Goal: Task Accomplishment & Management: Use online tool/utility

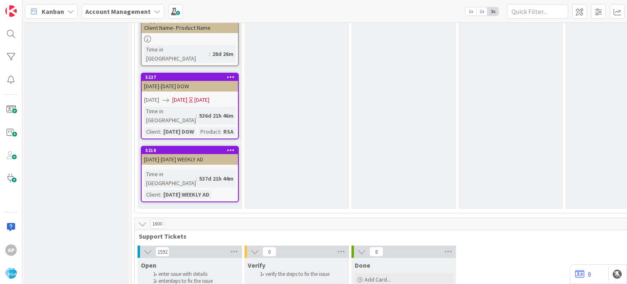
scroll to position [1588, 1]
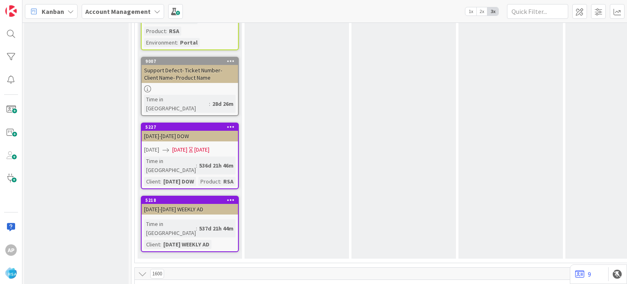
scroll to position [1537, 1]
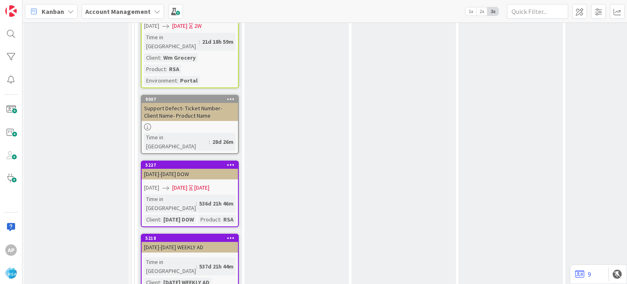
scroll to position [1499, 1]
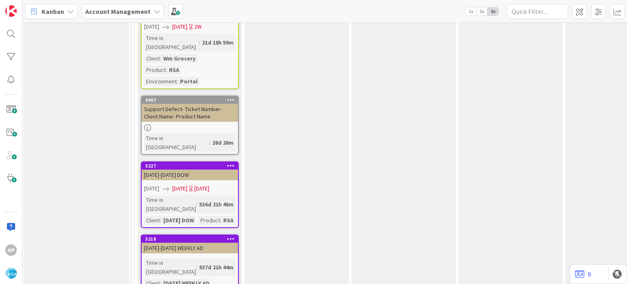
click at [226, 276] on span "Not Set" at bounding box center [200, 281] width 102 height 11
type textarea "x"
type textarea "Support Defect- Ticket Number- Client Name- Product Name"
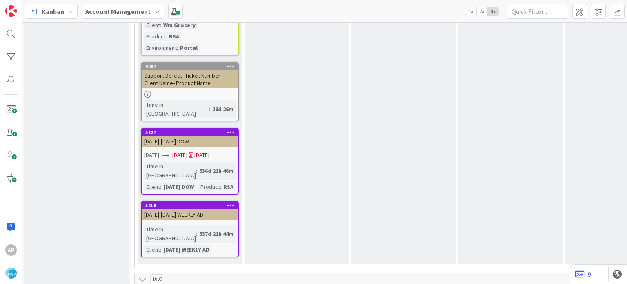
scroll to position [1511, 1]
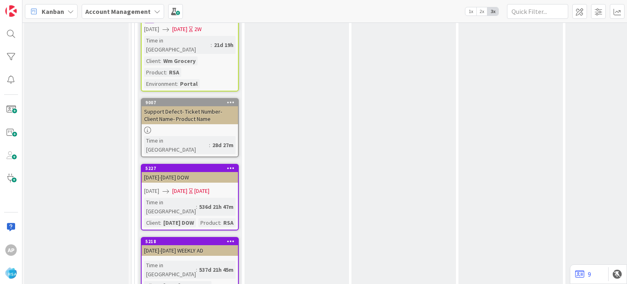
scroll to position [1569, 1]
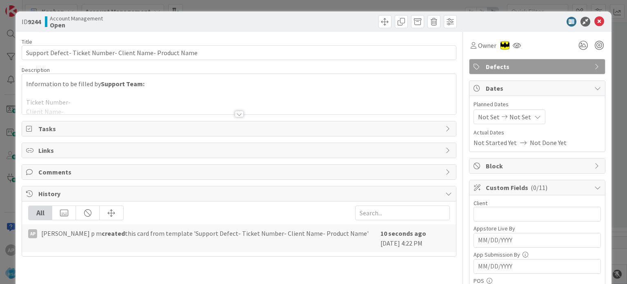
click at [238, 113] on div at bounding box center [239, 114] width 9 height 7
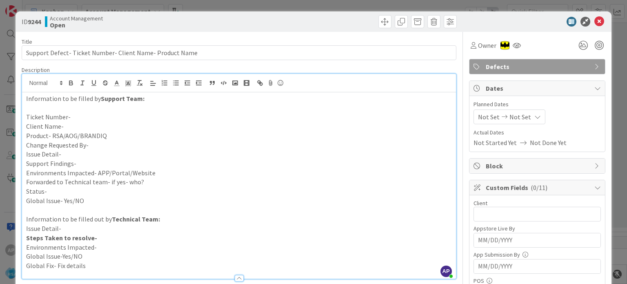
click at [78, 162] on p "Support Findings-" at bounding box center [238, 163] width 425 height 9
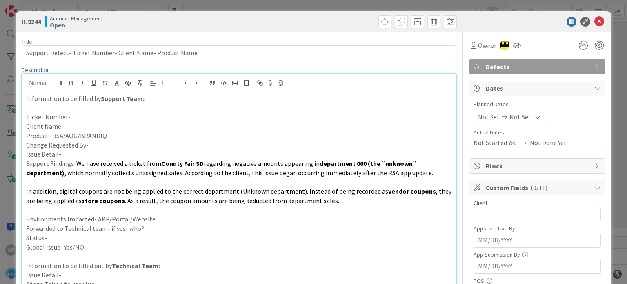
click at [64, 156] on p "Issue Detail-" at bounding box center [238, 153] width 425 height 9
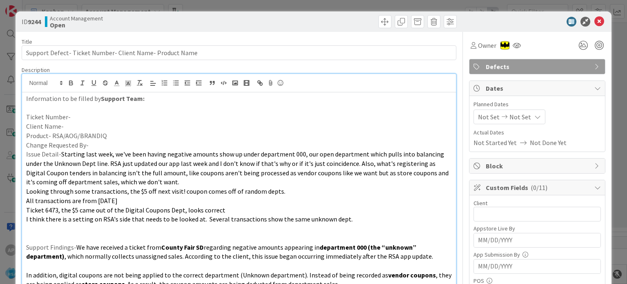
scroll to position [80, 0]
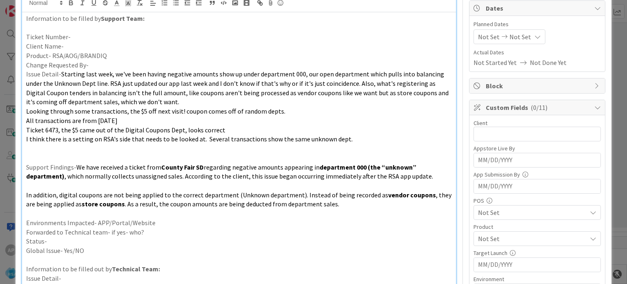
click at [177, 222] on p "Environments Impacted- APP/Portal/Website" at bounding box center [238, 222] width 425 height 9
click at [152, 233] on p "Forwarded to Technical team- if yes- who?" at bounding box center [238, 231] width 425 height 9
click at [114, 239] on p "Status-" at bounding box center [238, 240] width 425 height 9
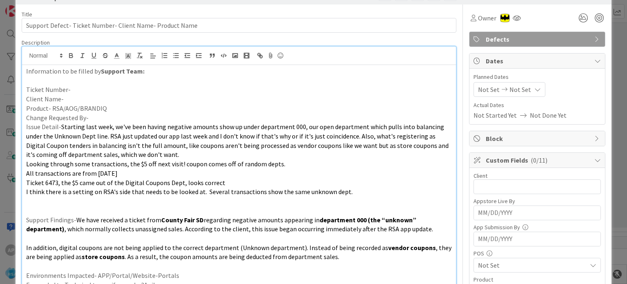
scroll to position [27, 0]
click at [77, 89] on p "Ticket Number-" at bounding box center [238, 89] width 425 height 9
click at [71, 90] on p "Ticket Number-#311177" at bounding box center [238, 89] width 425 height 9
click at [70, 99] on p "Client Name-" at bounding box center [238, 99] width 425 height 9
click at [114, 106] on p "Product- RSA/AOG/BRANDIQ" at bounding box center [238, 108] width 425 height 9
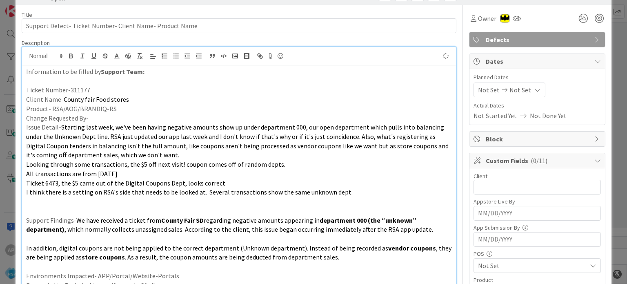
click at [91, 118] on p "Change Requested By-" at bounding box center [238, 117] width 425 height 9
click at [95, 120] on p "Change Requested By-MArgaret" at bounding box center [238, 117] width 425 height 9
click at [82, 86] on p "Ticket Number-311177" at bounding box center [238, 89] width 425 height 9
copy p "311177"
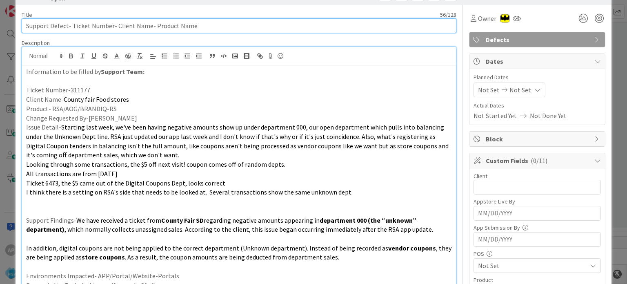
drag, startPoint x: 70, startPoint y: 24, endPoint x: 109, endPoint y: 27, distance: 39.2
click at [109, 27] on input "Support Defect- Ticket Number- Client Name- Product Name" at bounding box center [239, 25] width 434 height 15
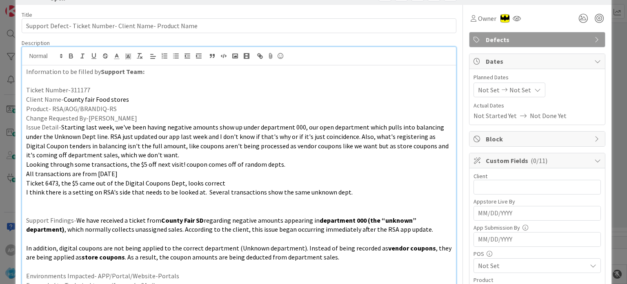
click at [80, 91] on p "Ticket Number-311177" at bounding box center [238, 89] width 425 height 9
copy p "311177"
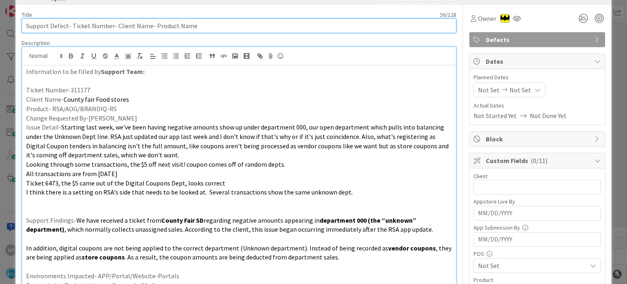
click at [108, 25] on input "Support Defect- Ticket Number- Client Name- Product Name" at bounding box center [239, 25] width 434 height 15
paste input "311177"
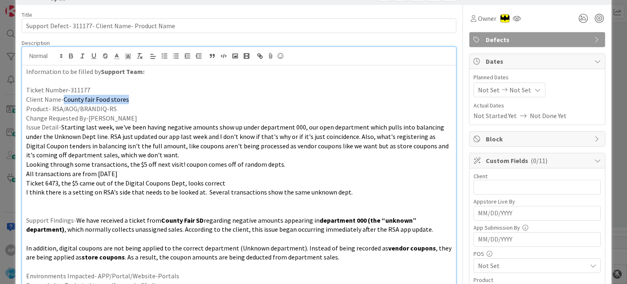
drag, startPoint x: 62, startPoint y: 99, endPoint x: 133, endPoint y: 100, distance: 71.0
click at [133, 100] on p "Client Name- County fair Food stores" at bounding box center [238, 99] width 425 height 9
copy span "County fair Food stores"
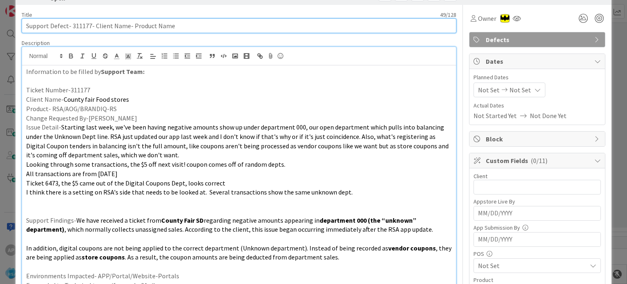
drag, startPoint x: 93, startPoint y: 26, endPoint x: 125, endPoint y: 27, distance: 32.3
click at [125, 27] on input "Support Defect- 311177- Client Name- Product Name" at bounding box center [239, 25] width 434 height 15
paste input "ounty fair Food stores"
drag, startPoint x: 208, startPoint y: 24, endPoint x: 160, endPoint y: 24, distance: 47.3
click at [160, 24] on input "Support Defect- 311177- County fair Food stores- Product Name" at bounding box center [239, 25] width 434 height 15
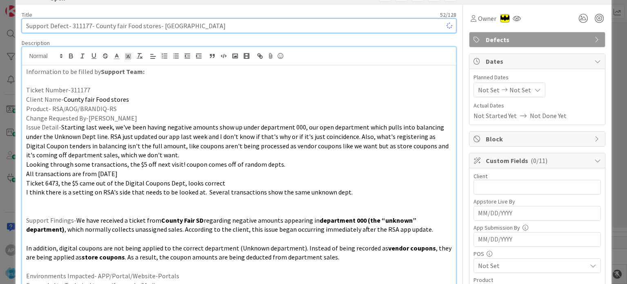
type input "Support Defect- 311177- County fair Food stores- RSA"
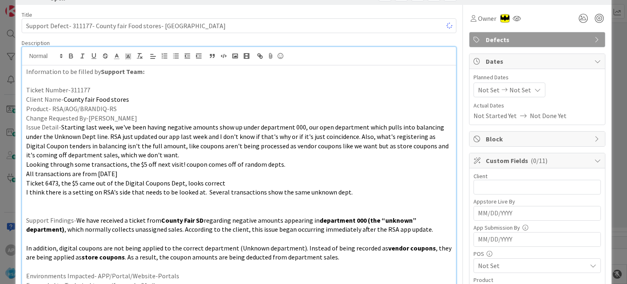
click at [110, 134] on span "Starting last week, we've been having negative amounts show up under department…" at bounding box center [238, 141] width 424 height 36
click at [113, 109] on p "Product- RSA/AOG/BRANDIQ-RS" at bounding box center [238, 108] width 425 height 9
click at [53, 204] on p at bounding box center [238, 201] width 425 height 9
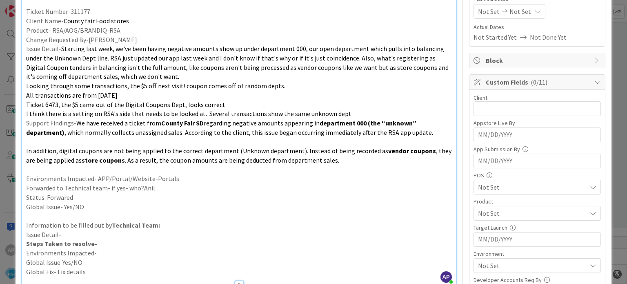
scroll to position [0, 0]
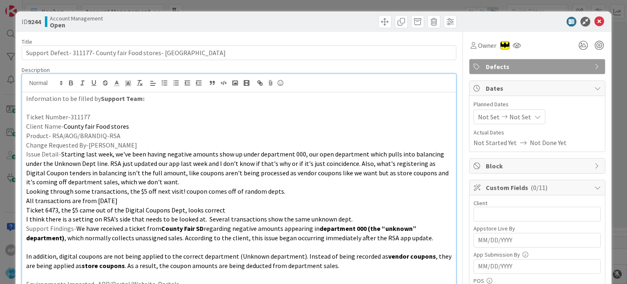
click at [478, 115] on span "Not Set" at bounding box center [489, 117] width 22 height 10
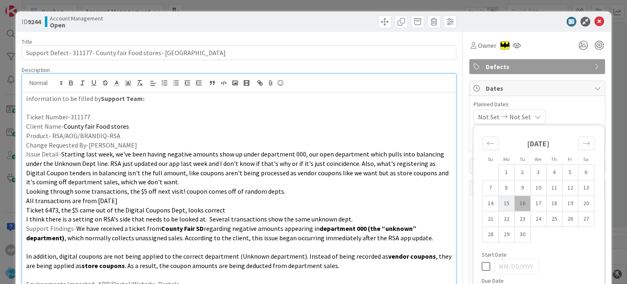
click at [506, 205] on td "15" at bounding box center [506, 203] width 16 height 16
type input "[DATE]"
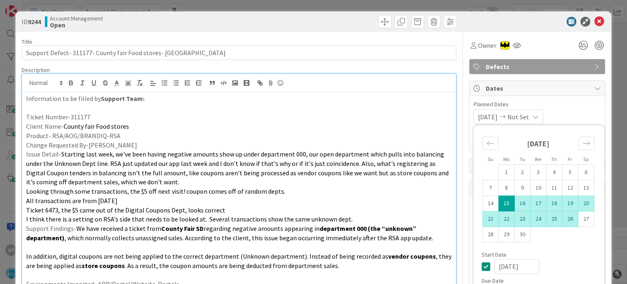
click at [562, 213] on td "26" at bounding box center [570, 219] width 16 height 16
type input "[DATE]"
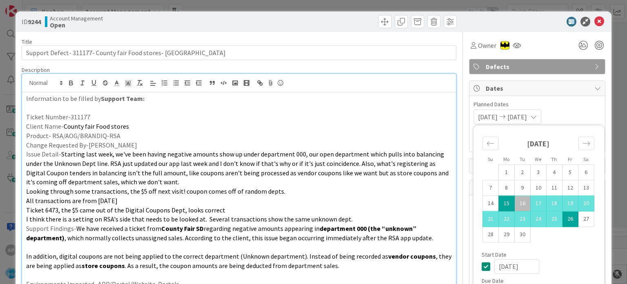
click at [365, 194] on p "Looking through some transactions, the $5 off next visit! coupon comes off of r…" at bounding box center [238, 190] width 425 height 9
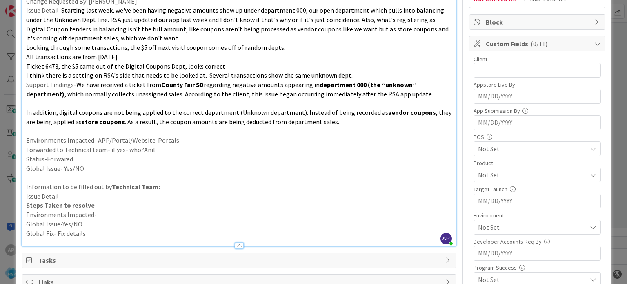
scroll to position [144, 0]
click at [485, 73] on input "text" at bounding box center [536, 70] width 127 height 15
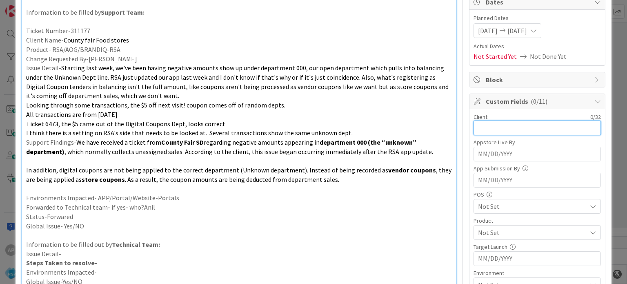
scroll to position [73, 0]
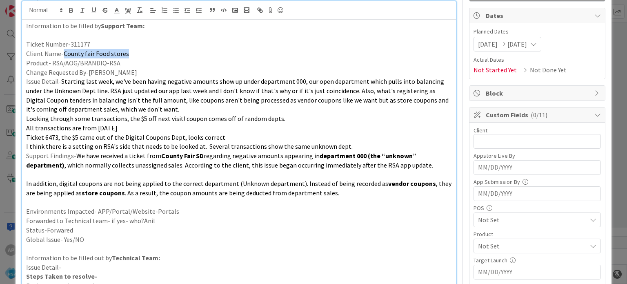
drag, startPoint x: 62, startPoint y: 53, endPoint x: 123, endPoint y: 52, distance: 60.4
click at [123, 52] on span "County fair Food stores" at bounding box center [96, 53] width 65 height 8
copy span "County fair Food stores"
drag, startPoint x: 195, startPoint y: 155, endPoint x: 201, endPoint y: 159, distance: 7.4
click at [201, 159] on p "Support Findings- We have received a ticket from County Fair SD regarding negat…" at bounding box center [238, 160] width 425 height 18
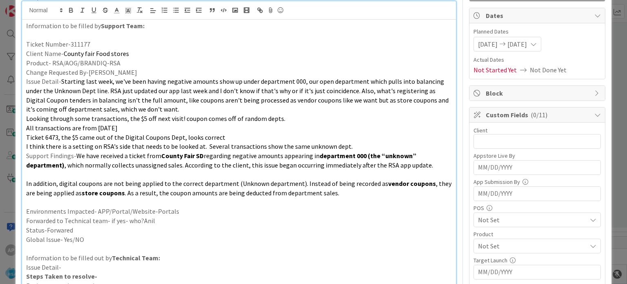
click at [215, 166] on span ", which normally collects unassigned sales. According to the client, this issue…" at bounding box center [248, 165] width 368 height 8
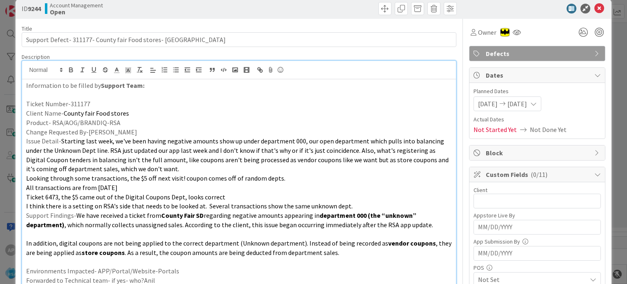
scroll to position [0, 0]
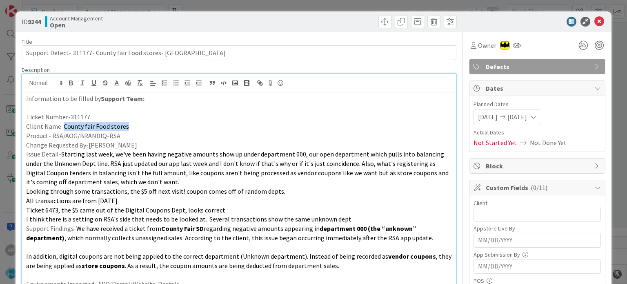
drag, startPoint x: 62, startPoint y: 125, endPoint x: 128, endPoint y: 125, distance: 66.1
click at [128, 125] on p "Client Name- County fair Food stores" at bounding box center [238, 126] width 425 height 9
copy span "County fair Food stores"
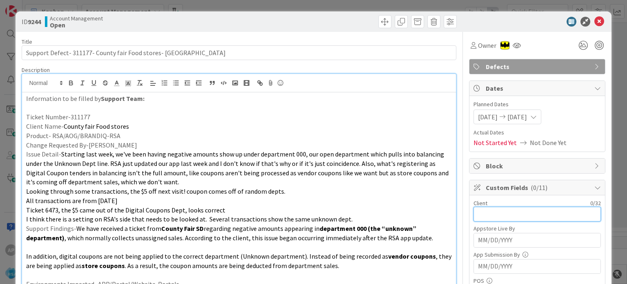
click at [480, 211] on input "text" at bounding box center [536, 213] width 127 height 15
paste input "County fair Food stores"
type input "County fair Food stores"
click at [400, 220] on p "I think there is a setting on RSA's side that needs to be looked at. Several tr…" at bounding box center [238, 218] width 425 height 9
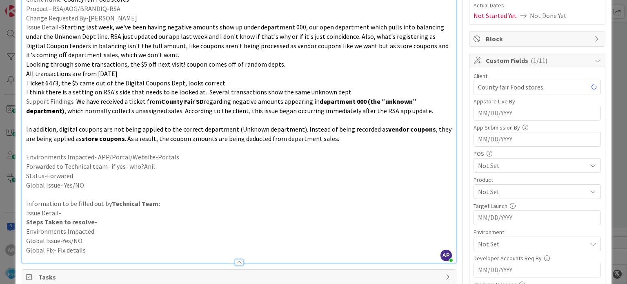
scroll to position [127, 0]
click at [480, 189] on span "Not Set" at bounding box center [532, 192] width 109 height 10
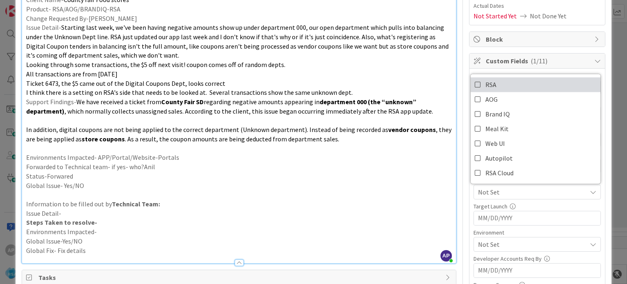
drag, startPoint x: 468, startPoint y: 83, endPoint x: 426, endPoint y: 173, distance: 99.9
click at [475, 83] on icon at bounding box center [478, 84] width 7 height 12
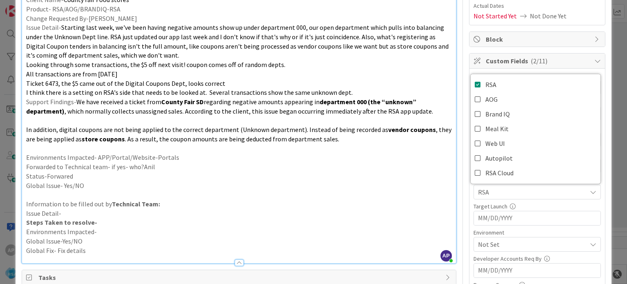
click at [426, 174] on p "Status-Forwared" at bounding box center [238, 175] width 425 height 9
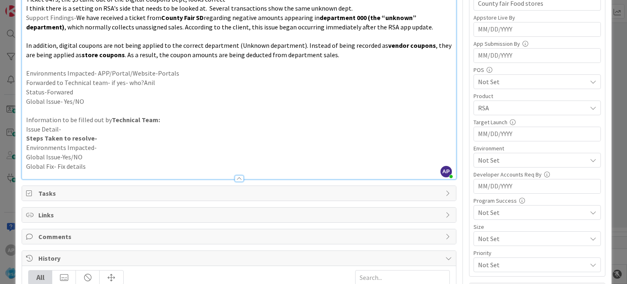
scroll to position [271, 0]
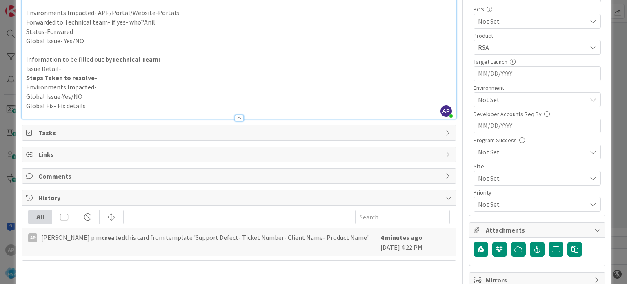
click at [484, 101] on span "Not Set" at bounding box center [532, 100] width 109 height 10
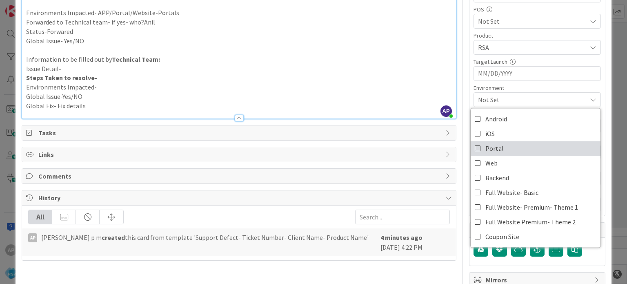
click at [485, 145] on span "Portal" at bounding box center [494, 148] width 18 height 12
click at [413, 75] on p "Steps Taken to resolve-" at bounding box center [238, 77] width 425 height 9
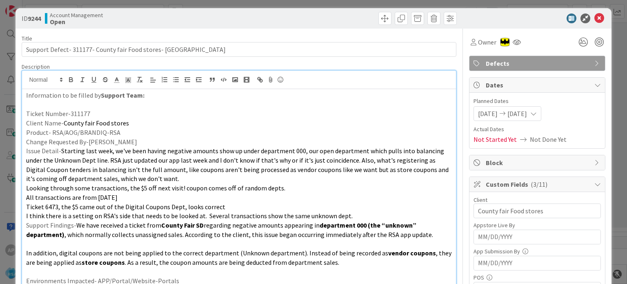
scroll to position [2, 0]
